Goal: Task Accomplishment & Management: Use online tool/utility

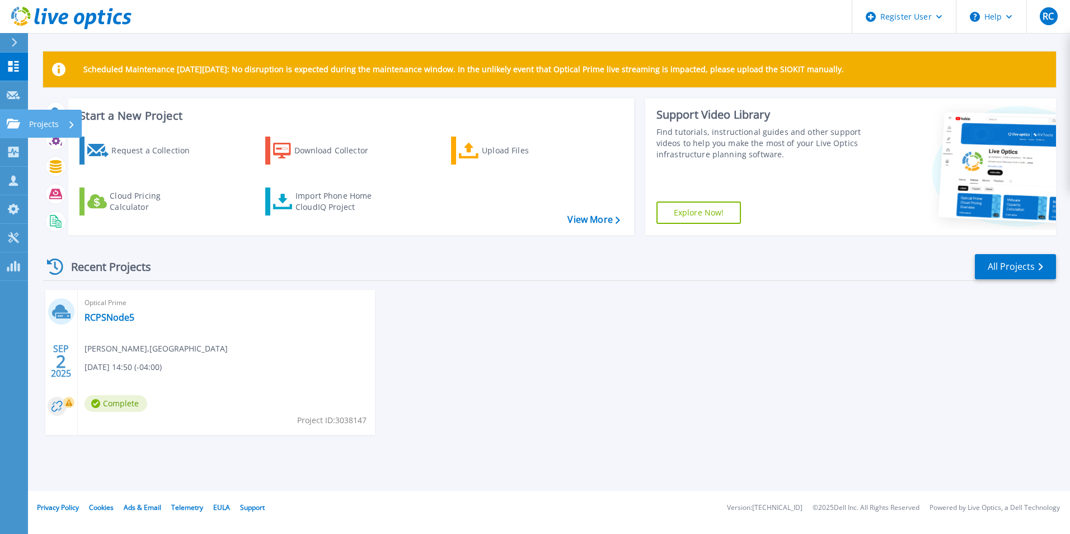
click at [66, 121] on div "Projects" at bounding box center [52, 124] width 46 height 29
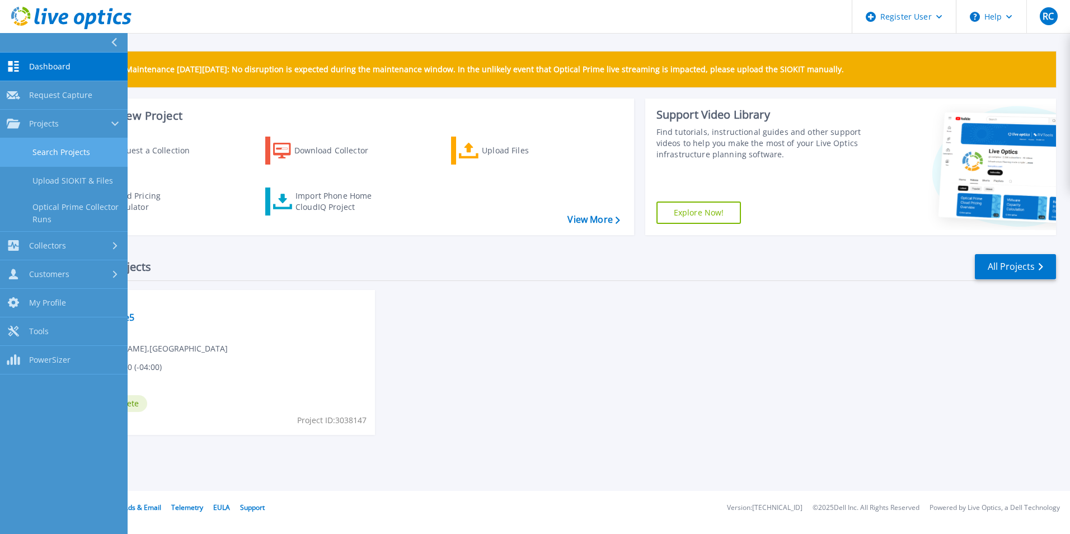
click at [74, 153] on link "Search Projects" at bounding box center [64, 152] width 128 height 29
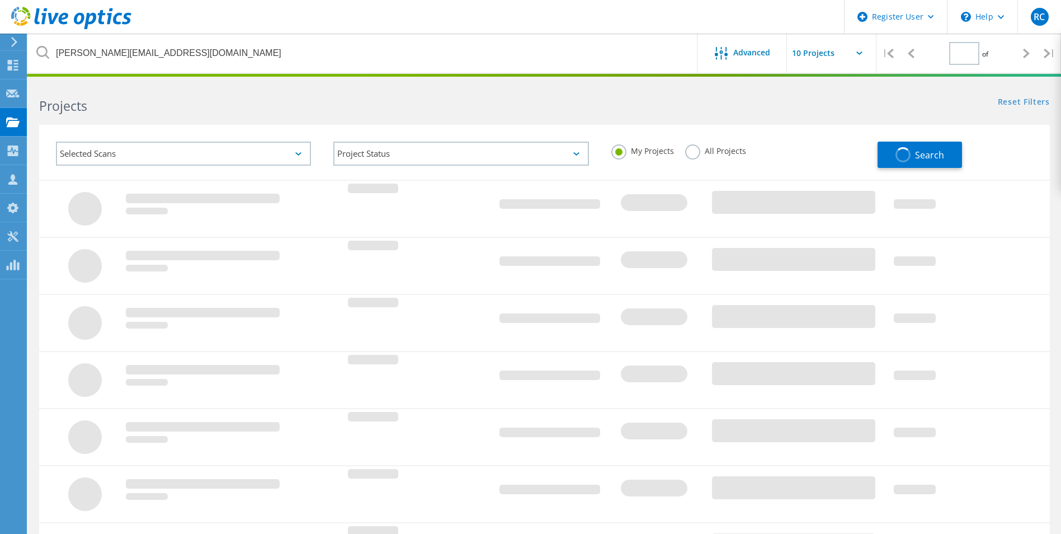
type input "1"
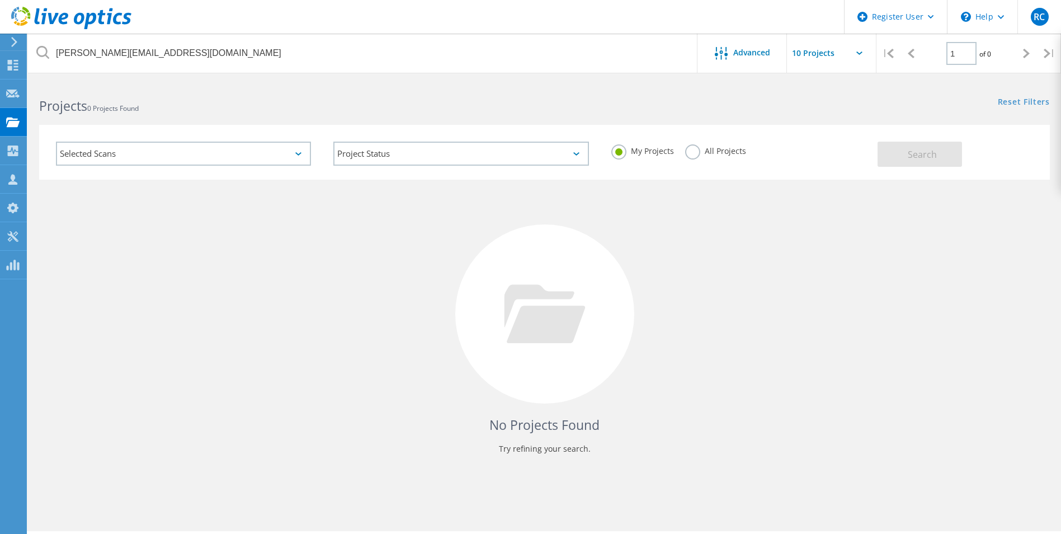
click at [693, 148] on label "All Projects" at bounding box center [715, 149] width 61 height 11
click at [0, 0] on input "All Projects" at bounding box center [0, 0] width 0 height 0
click at [874, 154] on div "My Projects All Projects" at bounding box center [739, 150] width 278 height 41
click at [882, 157] on button "Search" at bounding box center [920, 154] width 84 height 25
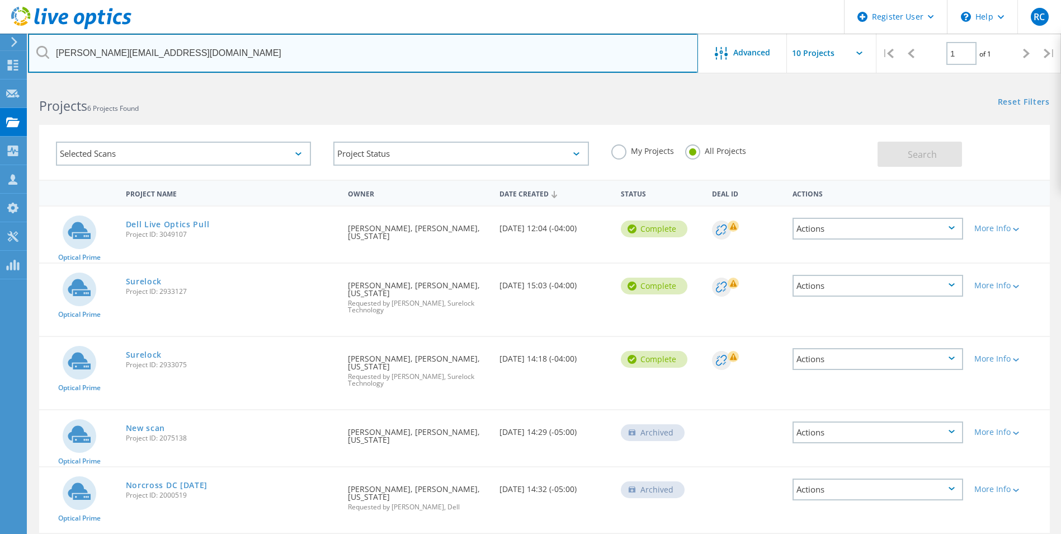
drag, startPoint x: 208, startPoint y: 52, endPoint x: 57, endPoint y: 54, distance: 150.5
click at [57, 54] on input "[PERSON_NAME][EMAIL_ADDRESS][DOMAIN_NAME]" at bounding box center [363, 53] width 670 height 39
paste input "[EMAIL_ADDRESS][DOMAIN_NAME]"
type input "[EMAIL_ADDRESS][DOMAIN_NAME]"
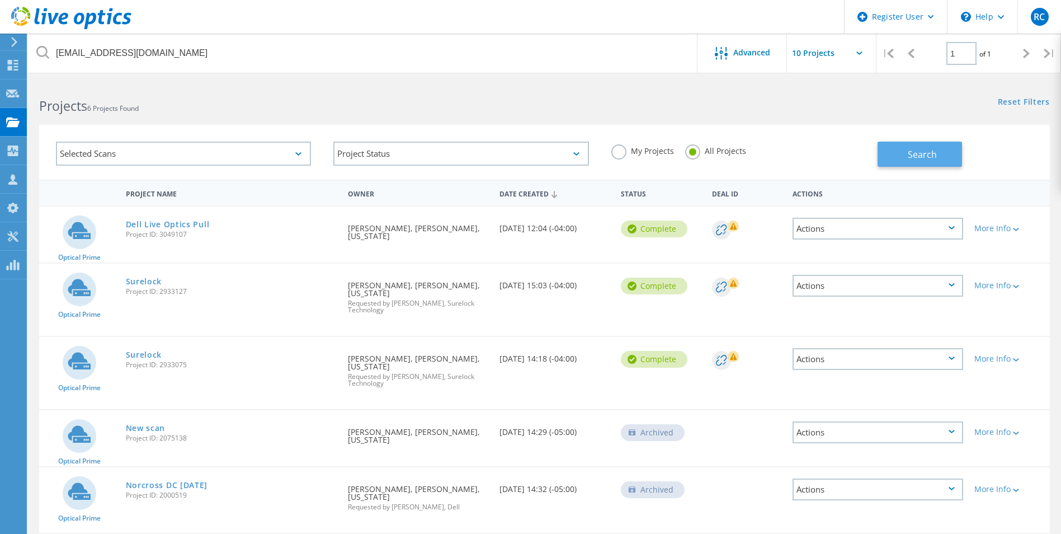
click at [905, 145] on button "Search" at bounding box center [920, 154] width 84 height 25
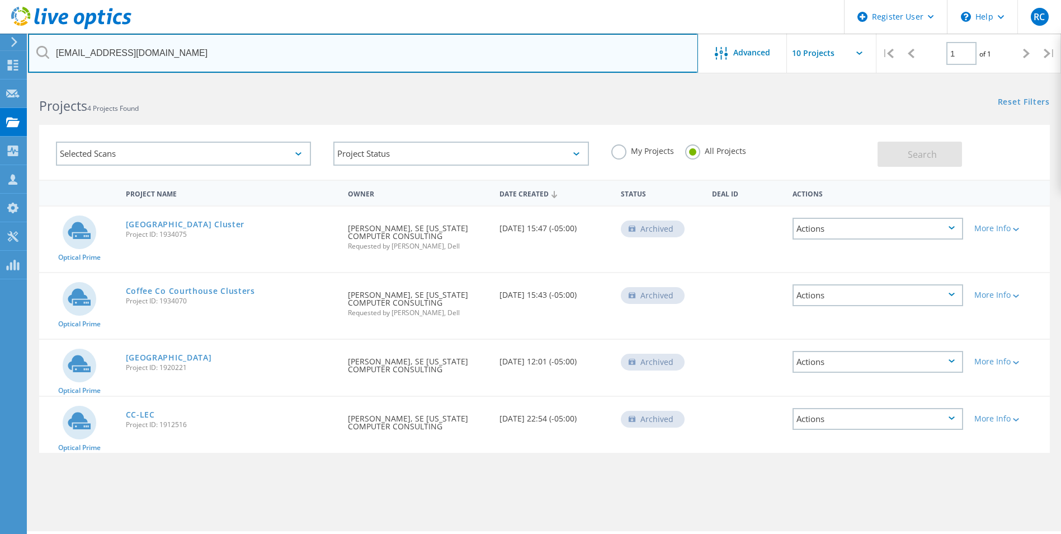
drag, startPoint x: 154, startPoint y: 53, endPoint x: 55, endPoint y: 48, distance: 99.7
click at [55, 48] on input "[EMAIL_ADDRESS][DOMAIN_NAME]" at bounding box center [363, 53] width 670 height 39
